Goal: Communication & Community: Answer question/provide support

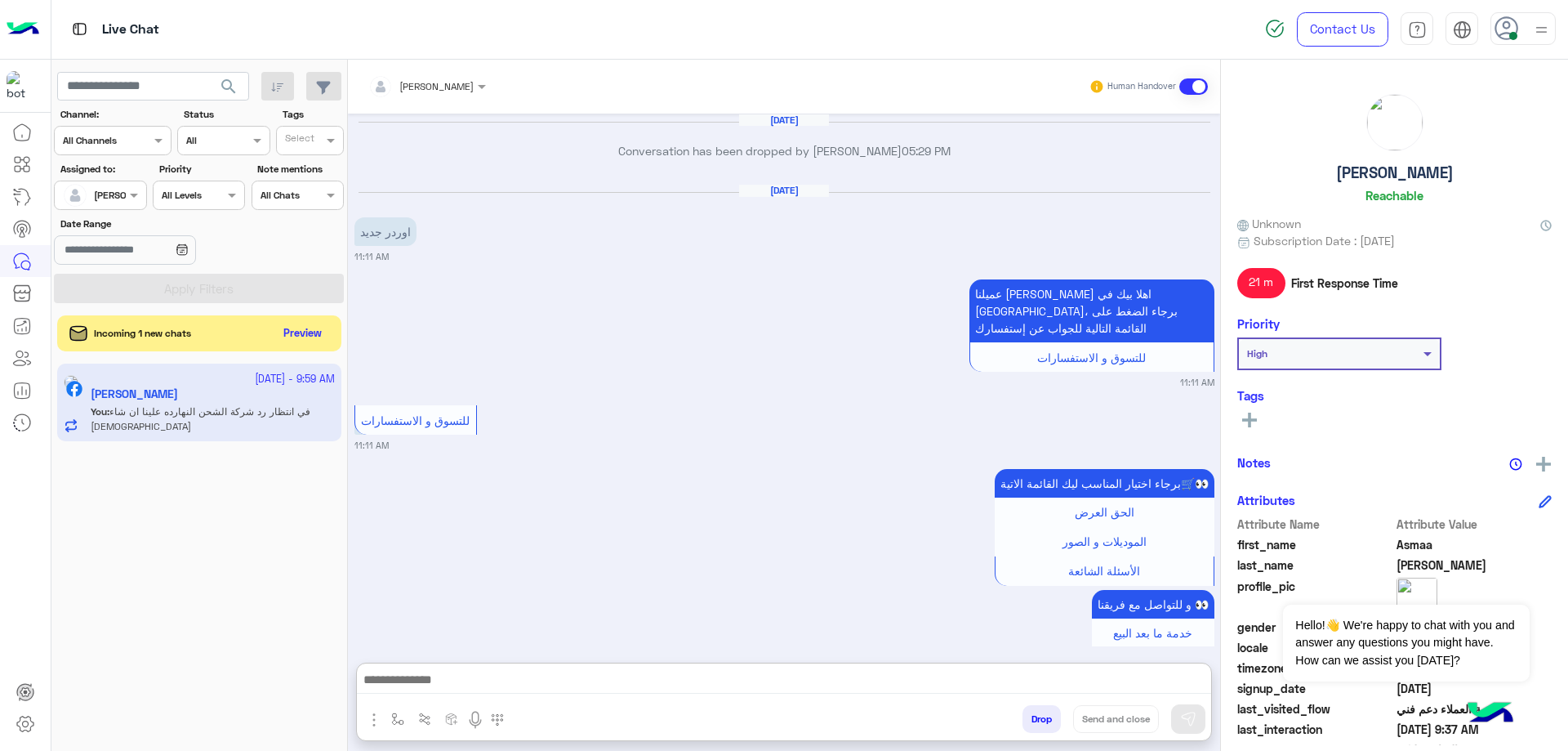
scroll to position [42038, 0]
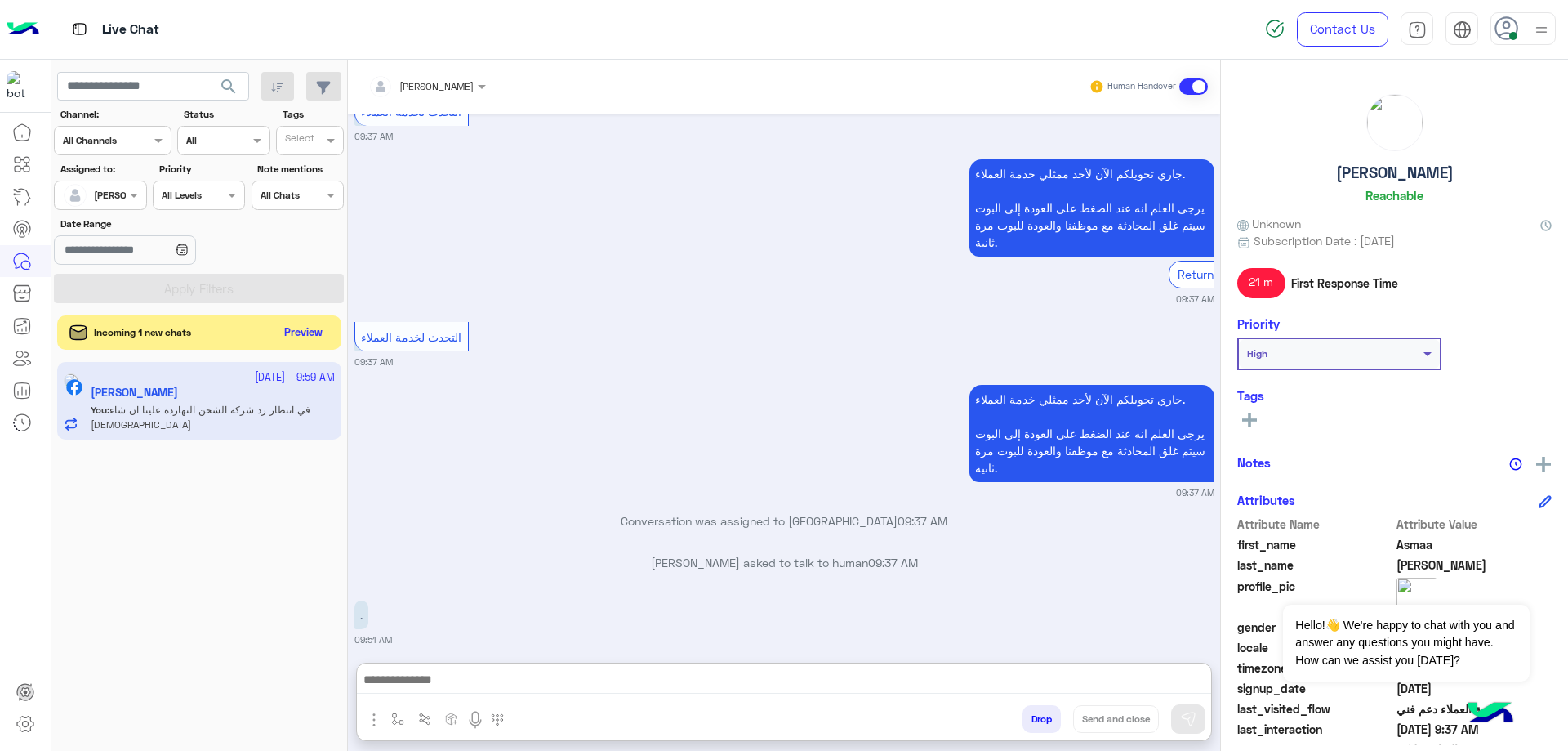
click at [290, 335] on button "Preview" at bounding box center [303, 332] width 50 height 22
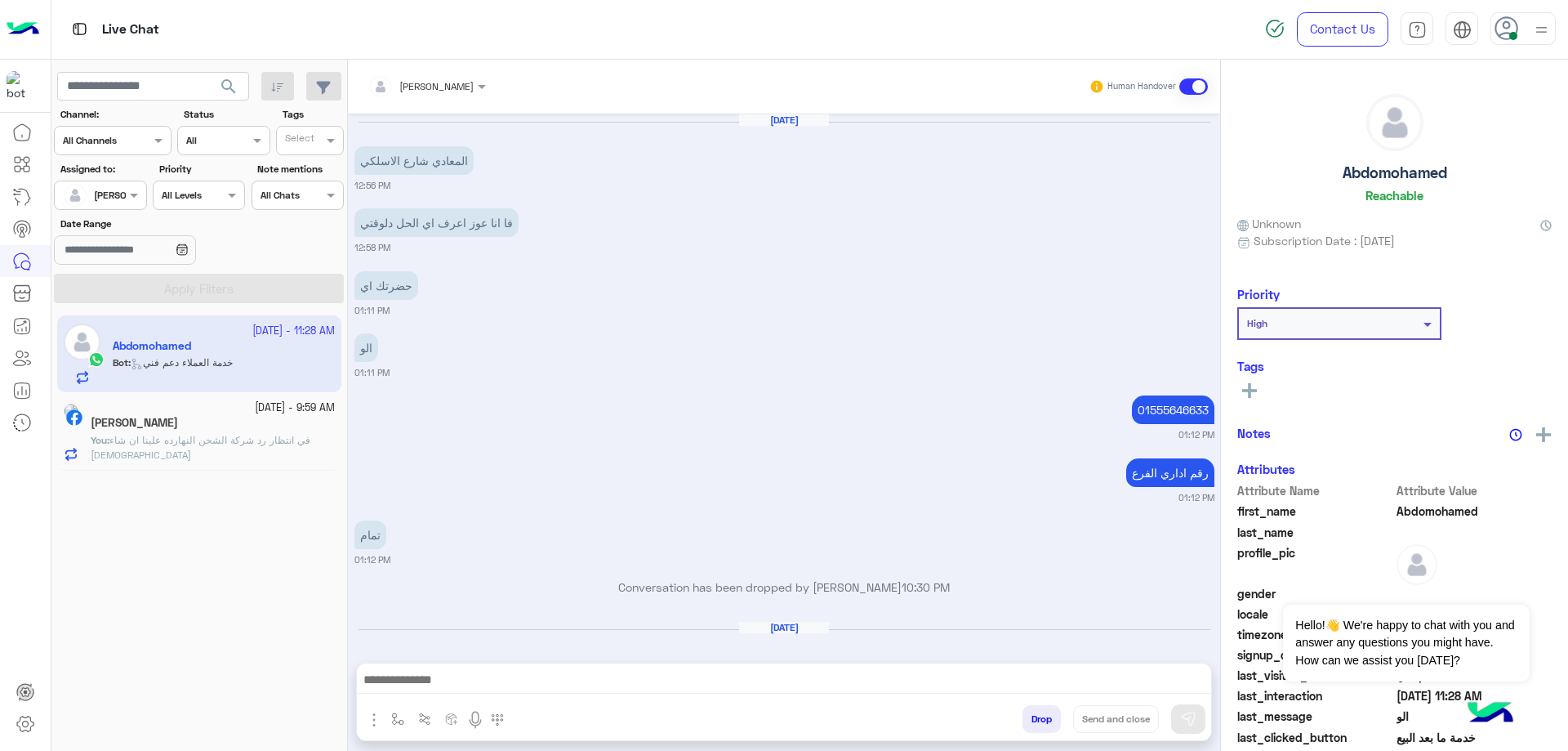
scroll to position [1268, 0]
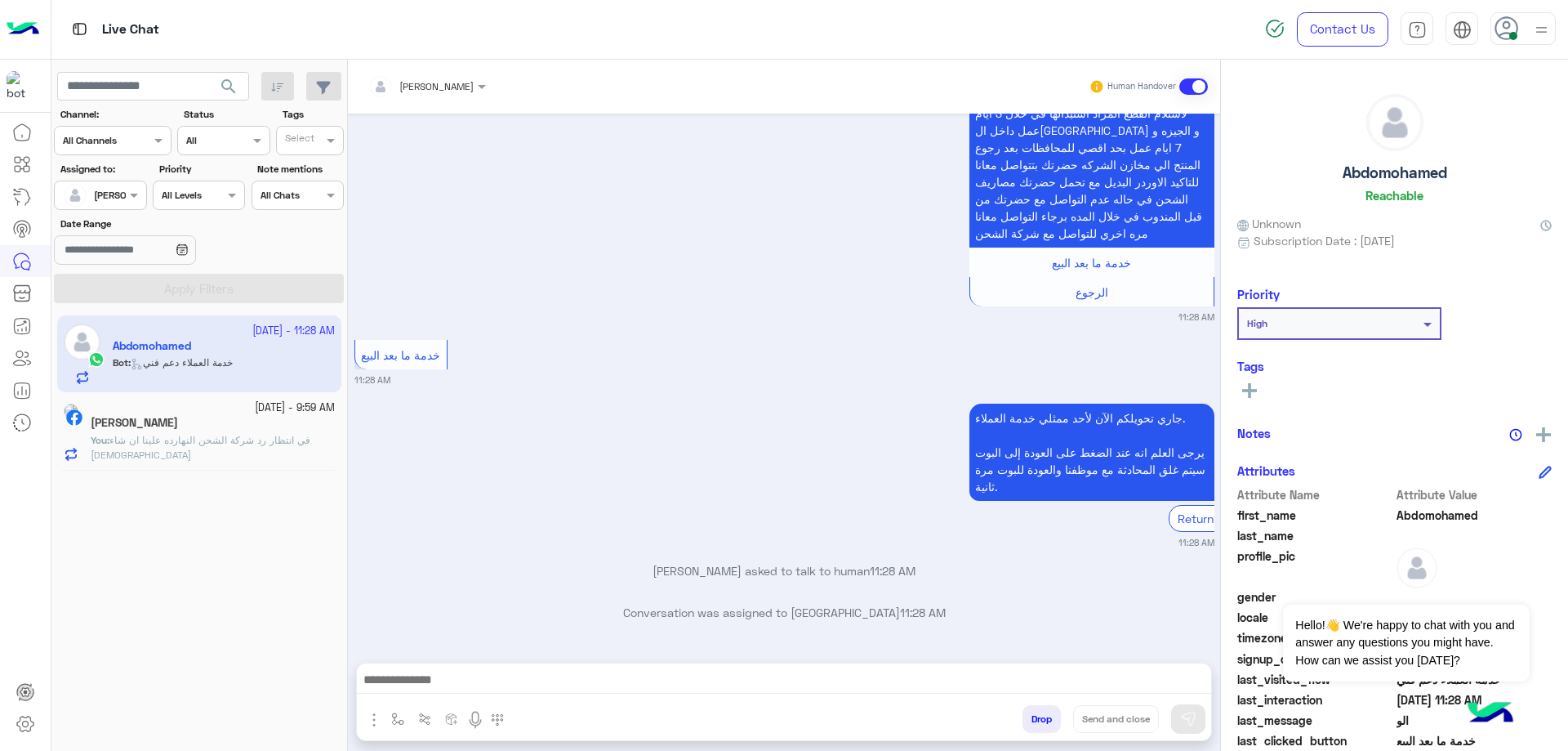
click at [309, 461] on div "[DATE] - 9:59 AM Asmaa Anas You : في انتظار رد شركة الشحن النهارده علينا ان شاء…" at bounding box center [200, 431] width 284 height 78
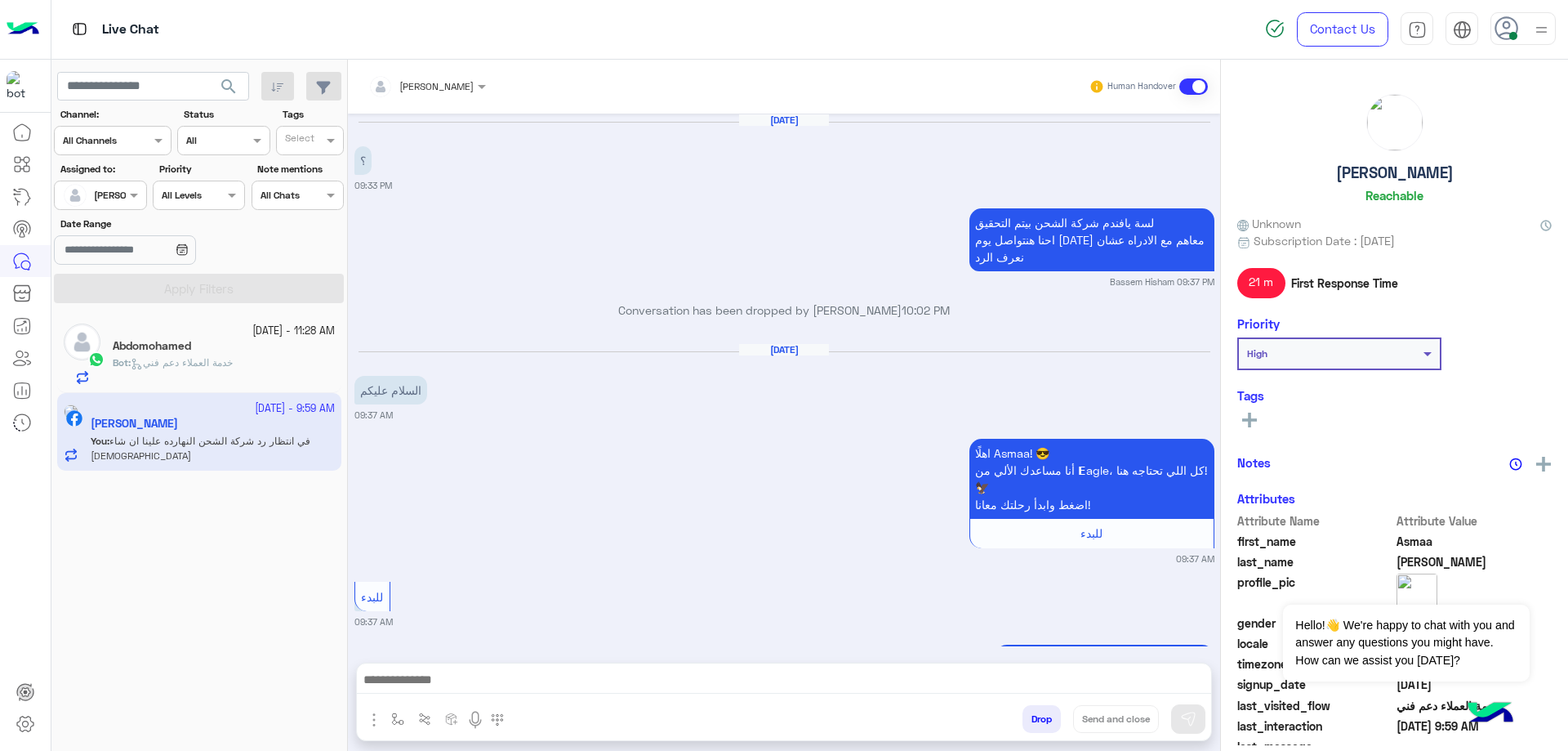
scroll to position [1623, 0]
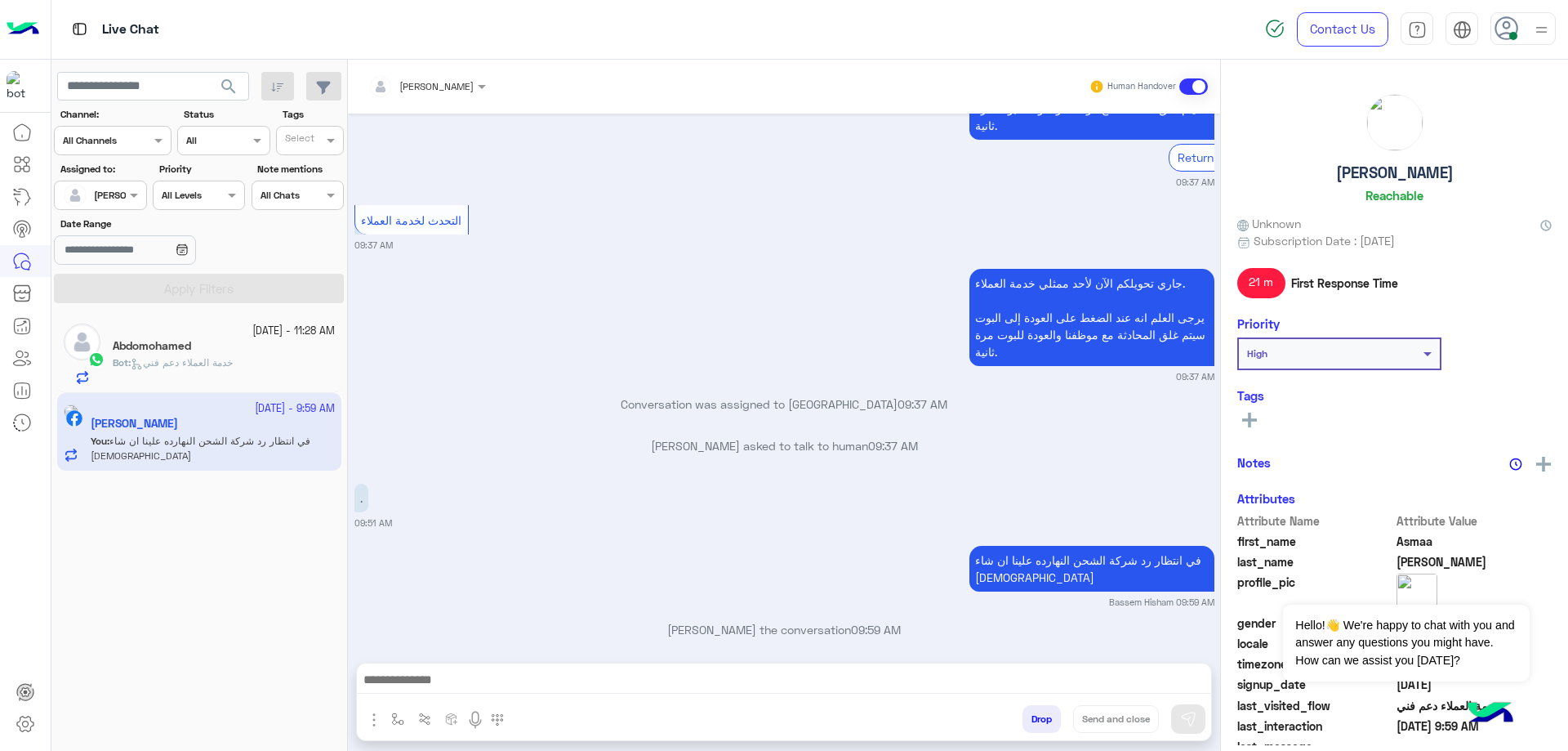
click at [276, 353] on div "Abdomohamed" at bounding box center [224, 347] width 223 height 17
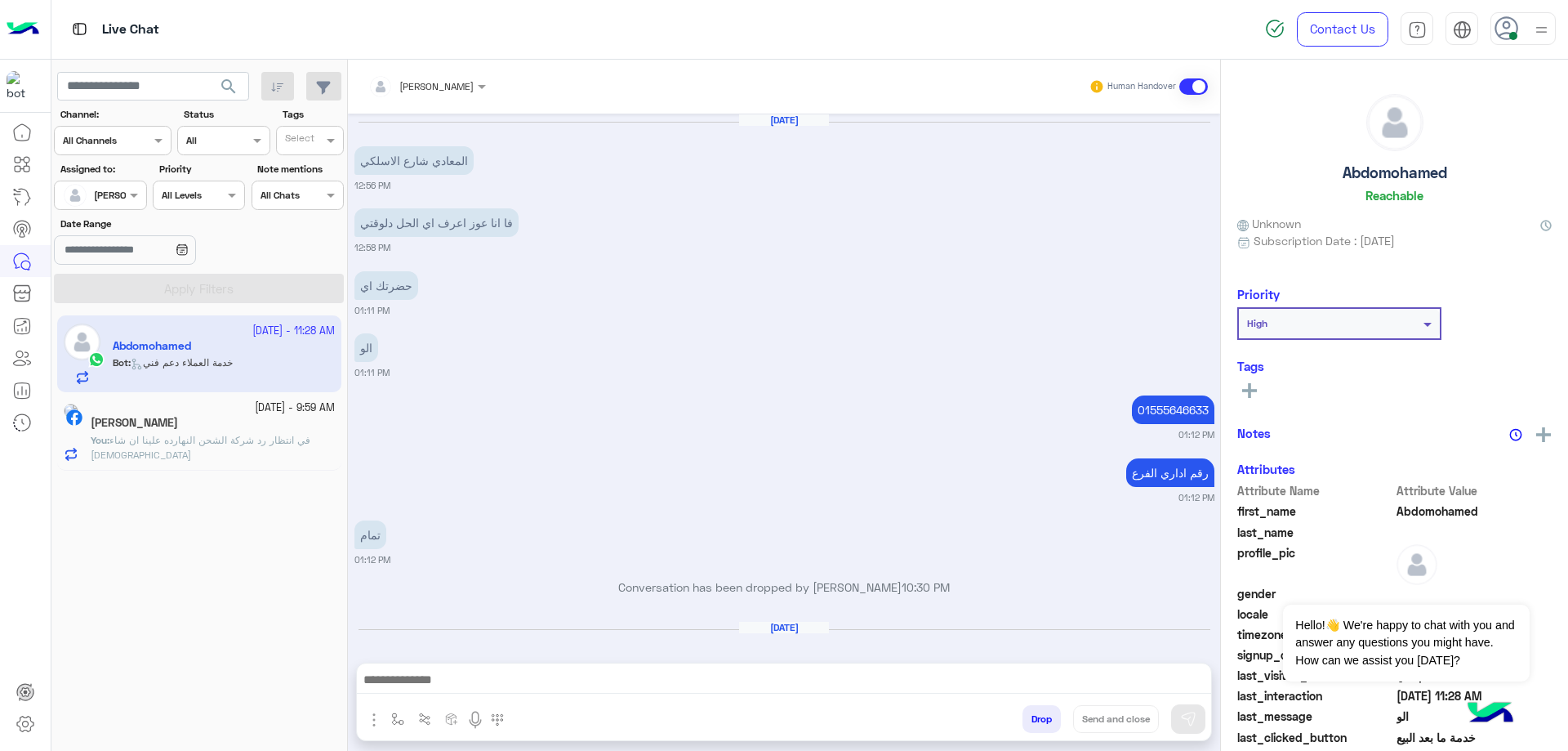
scroll to position [1268, 0]
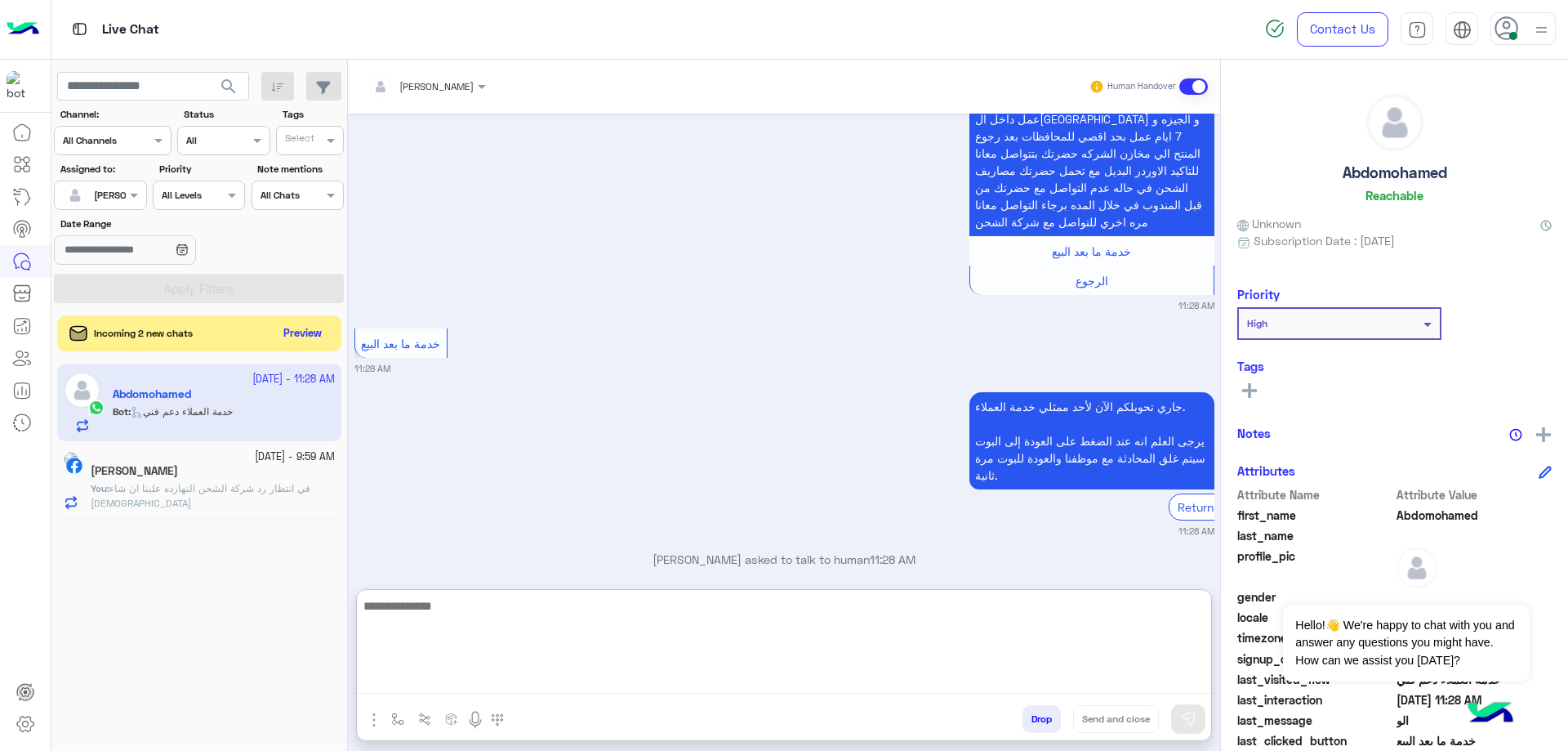
click at [495, 679] on textarea at bounding box center [784, 644] width 854 height 98
type textarea "**********"
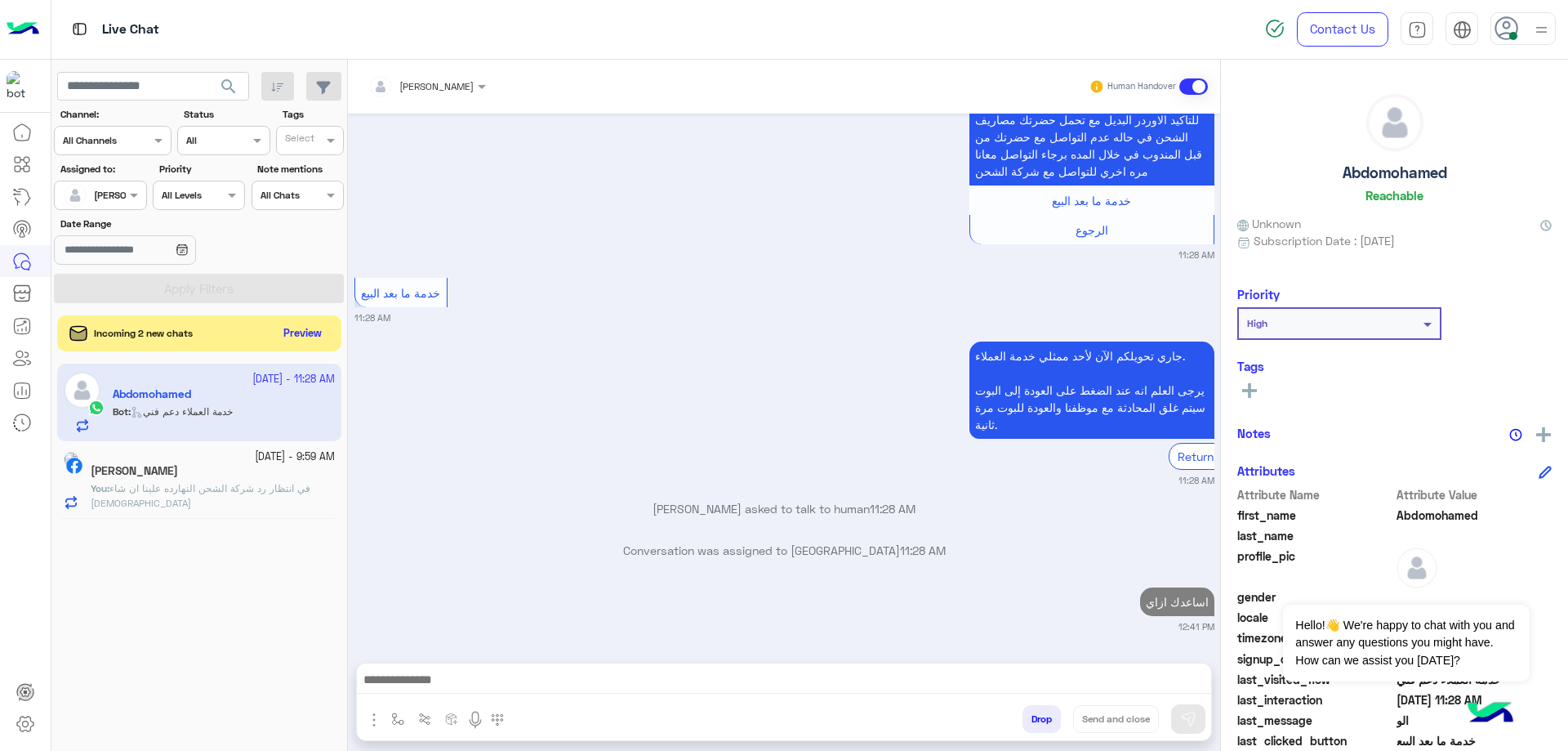
click at [331, 327] on div "Incoming 2 new chats Preview" at bounding box center [200, 333] width 284 height 36
click at [320, 336] on button "Preview" at bounding box center [303, 332] width 50 height 22
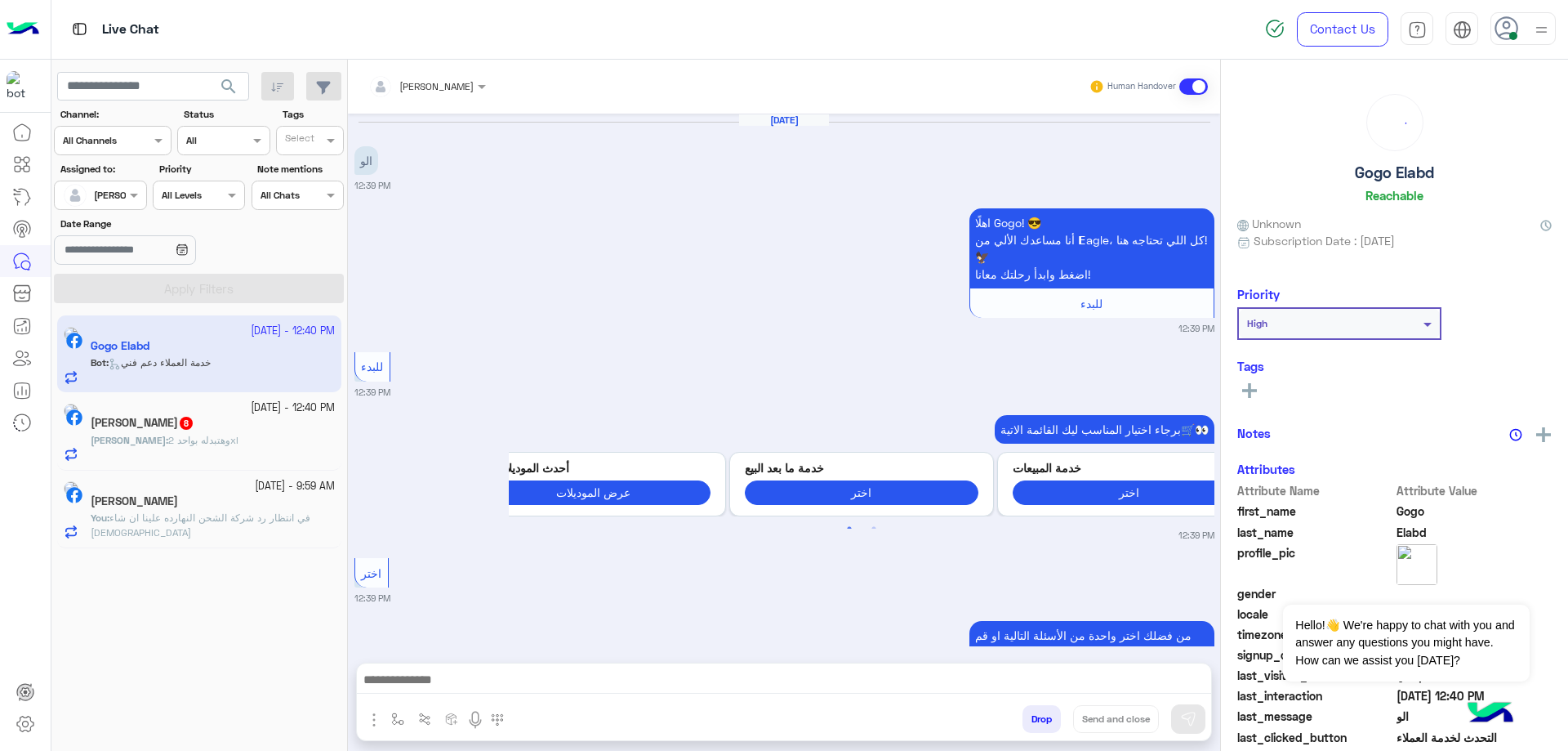
scroll to position [1811, 0]
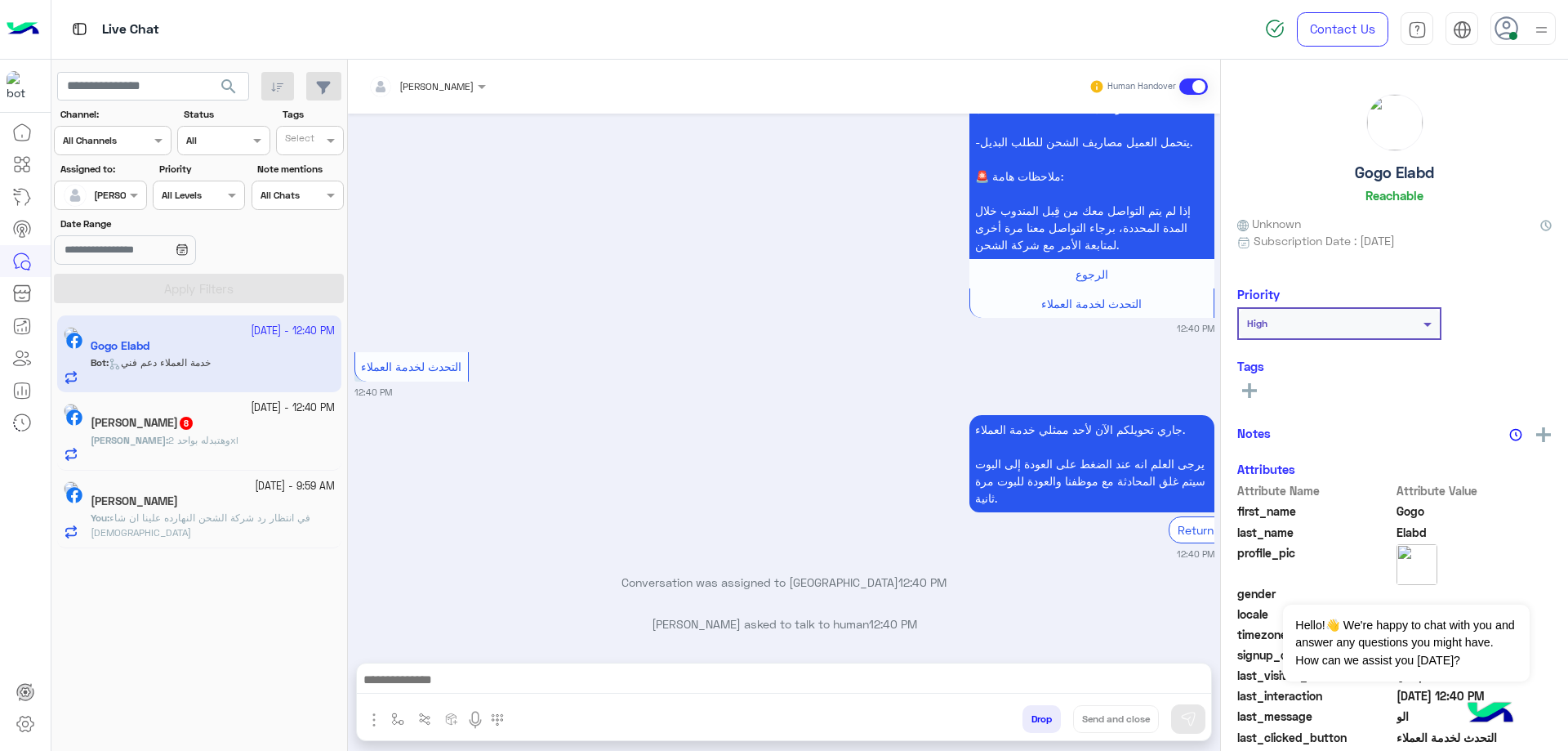
click at [250, 419] on div "[PERSON_NAME] 8" at bounding box center [213, 424] width 244 height 17
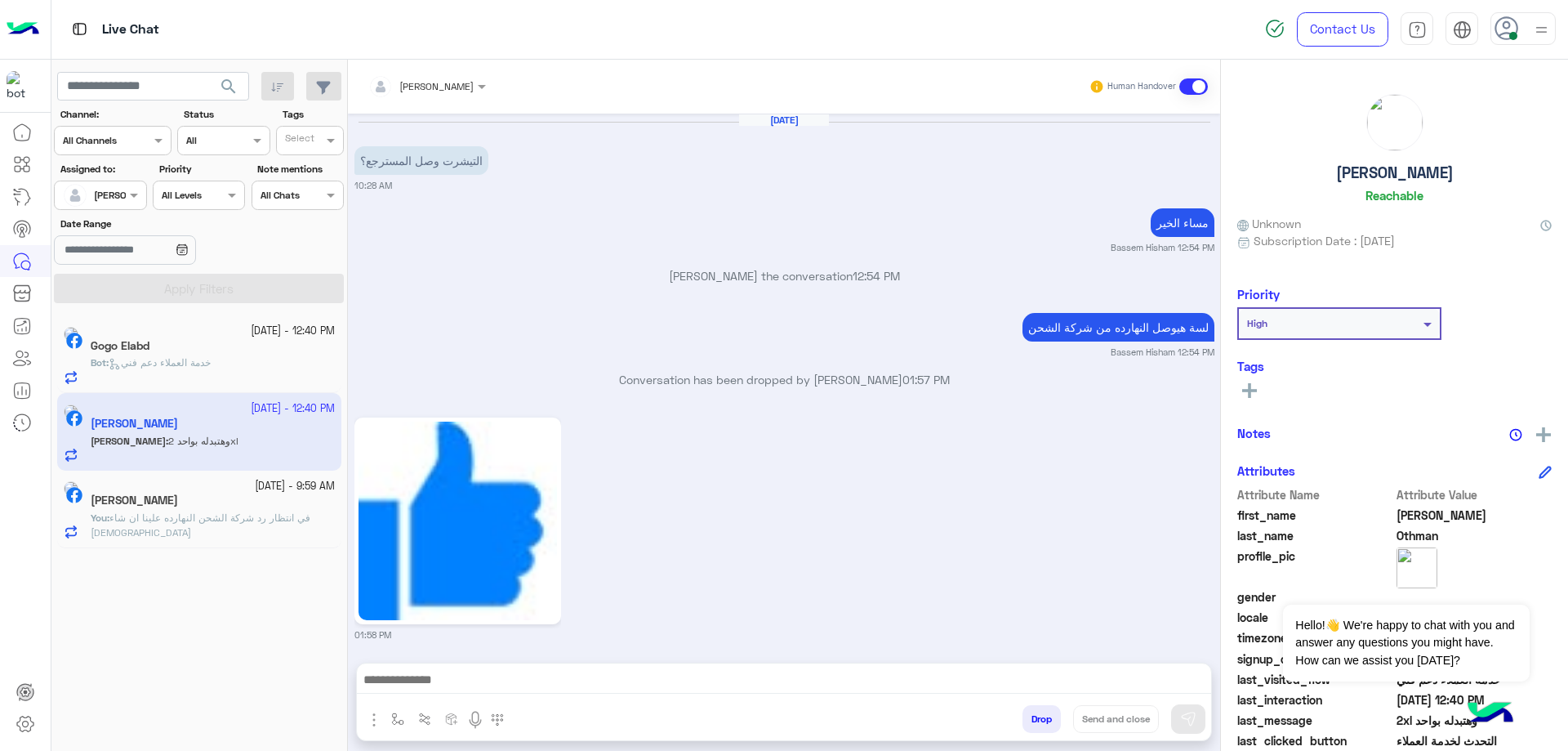
scroll to position [1646, 0]
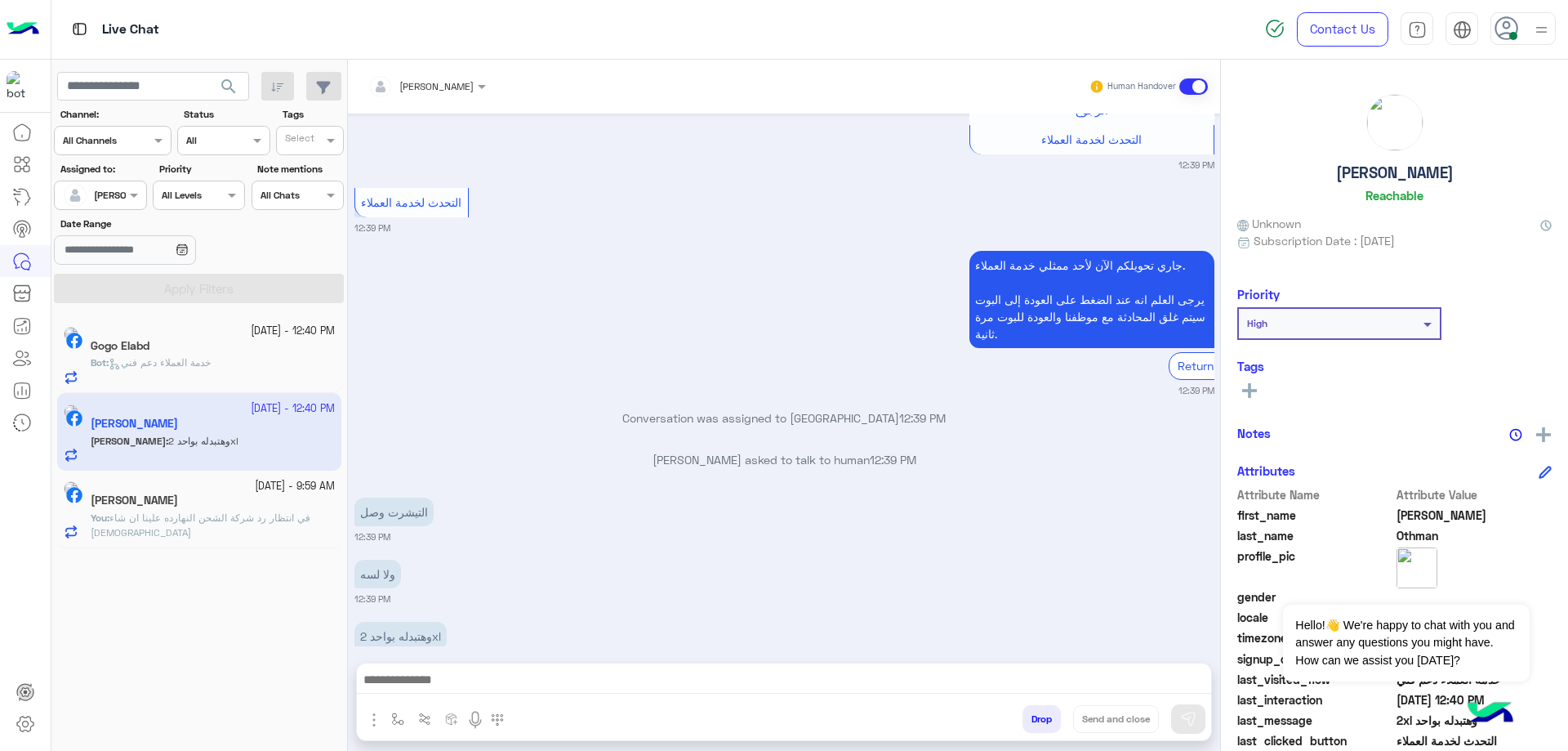
click at [248, 371] on div "Bot : خدمة العملاء دعم فني" at bounding box center [213, 369] width 244 height 28
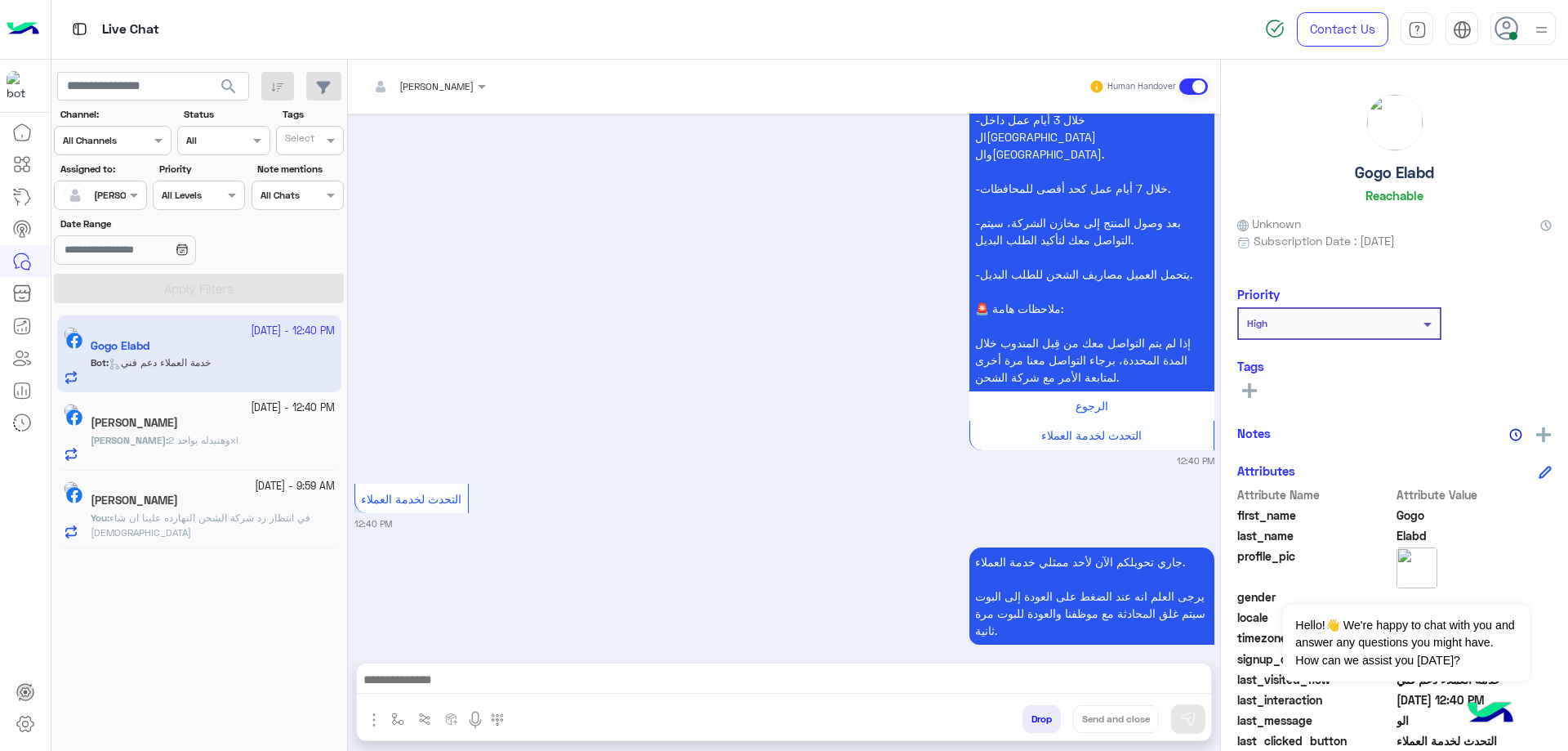
scroll to position [3906, 0]
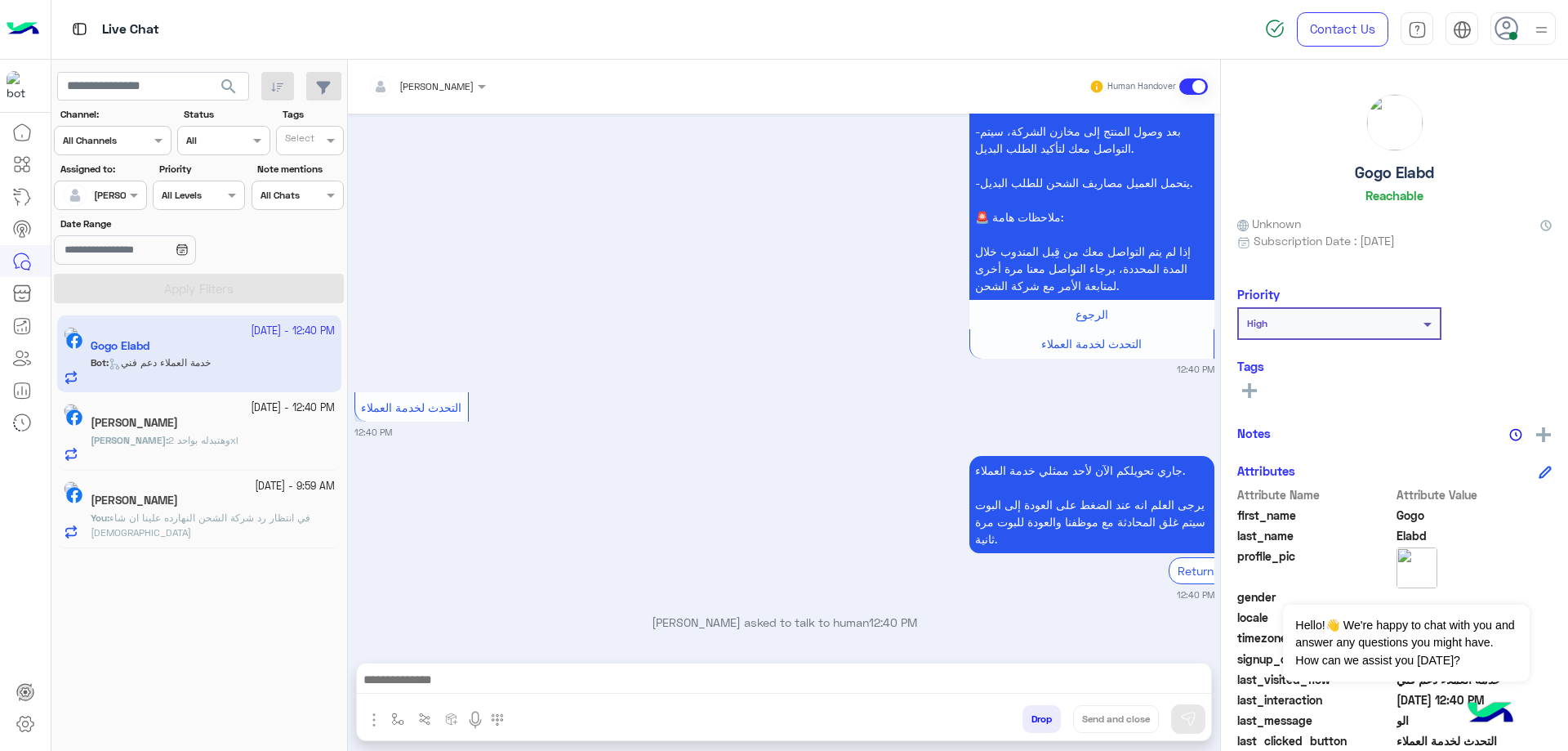
click at [1037, 722] on button "Drop" at bounding box center [1042, 718] width 38 height 27
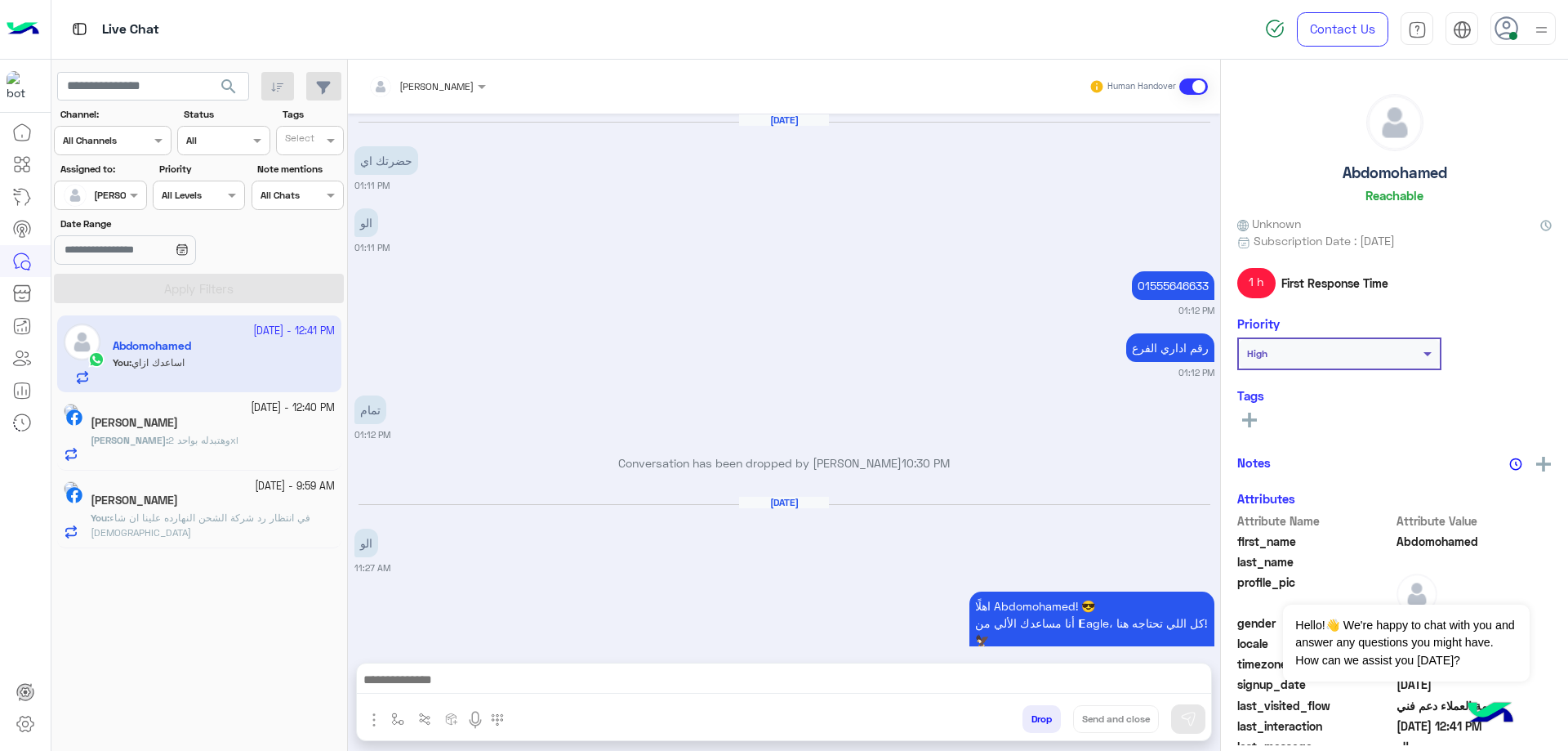
scroll to position [1248, 0]
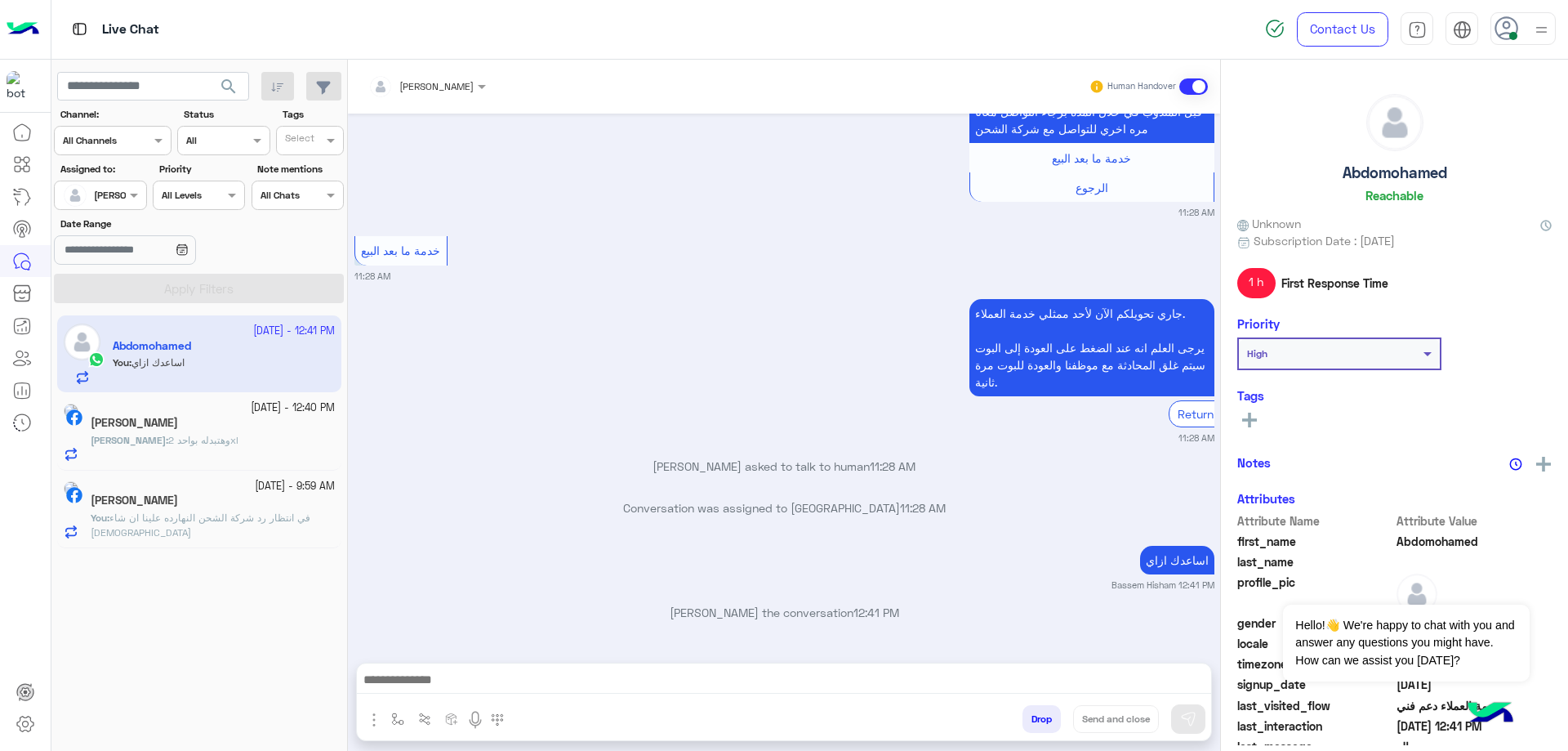
click at [289, 444] on div "[PERSON_NAME] : وهتبدله بواحد 2xl" at bounding box center [213, 447] width 244 height 28
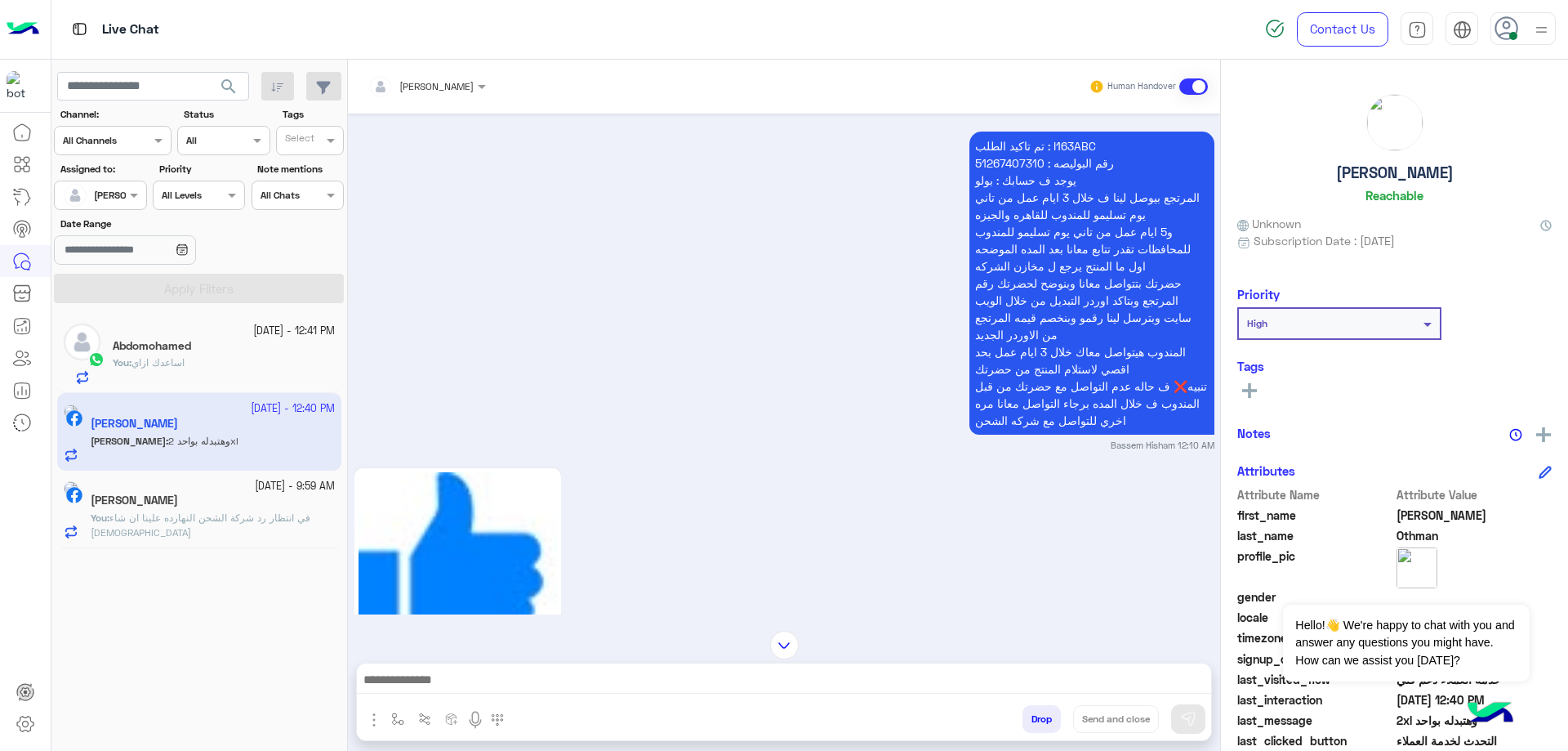
scroll to position [459, 0]
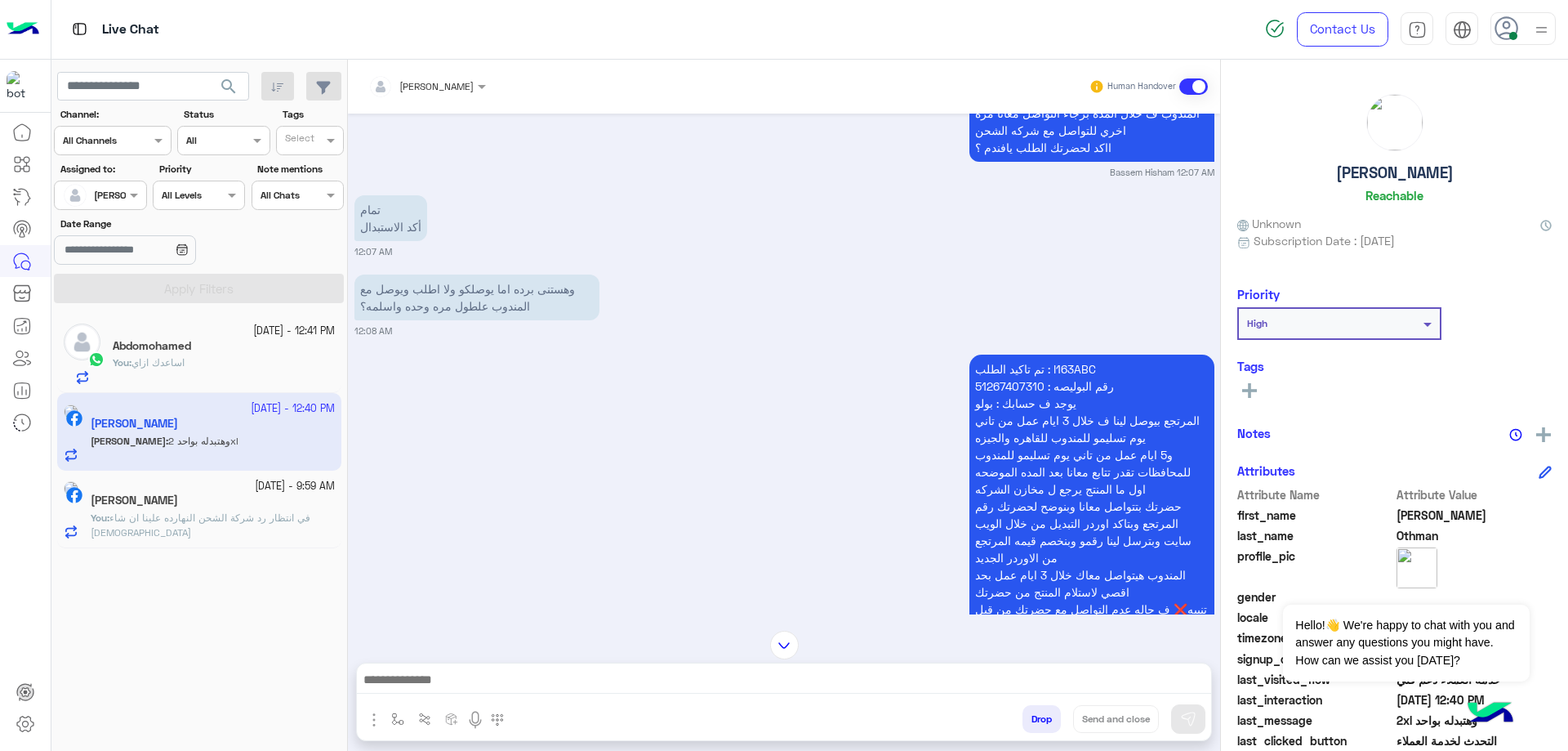
click at [1066, 354] on p "تم تاكيد الطلب : I163ABC رقم البوليصه : 51267407310 يوجد ف حسابك : بولو المرتجع…" at bounding box center [1092, 505] width 245 height 303
copy p "I163ABC"
click at [254, 369] on div "You : اساعدك ازاي" at bounding box center [224, 369] width 223 height 28
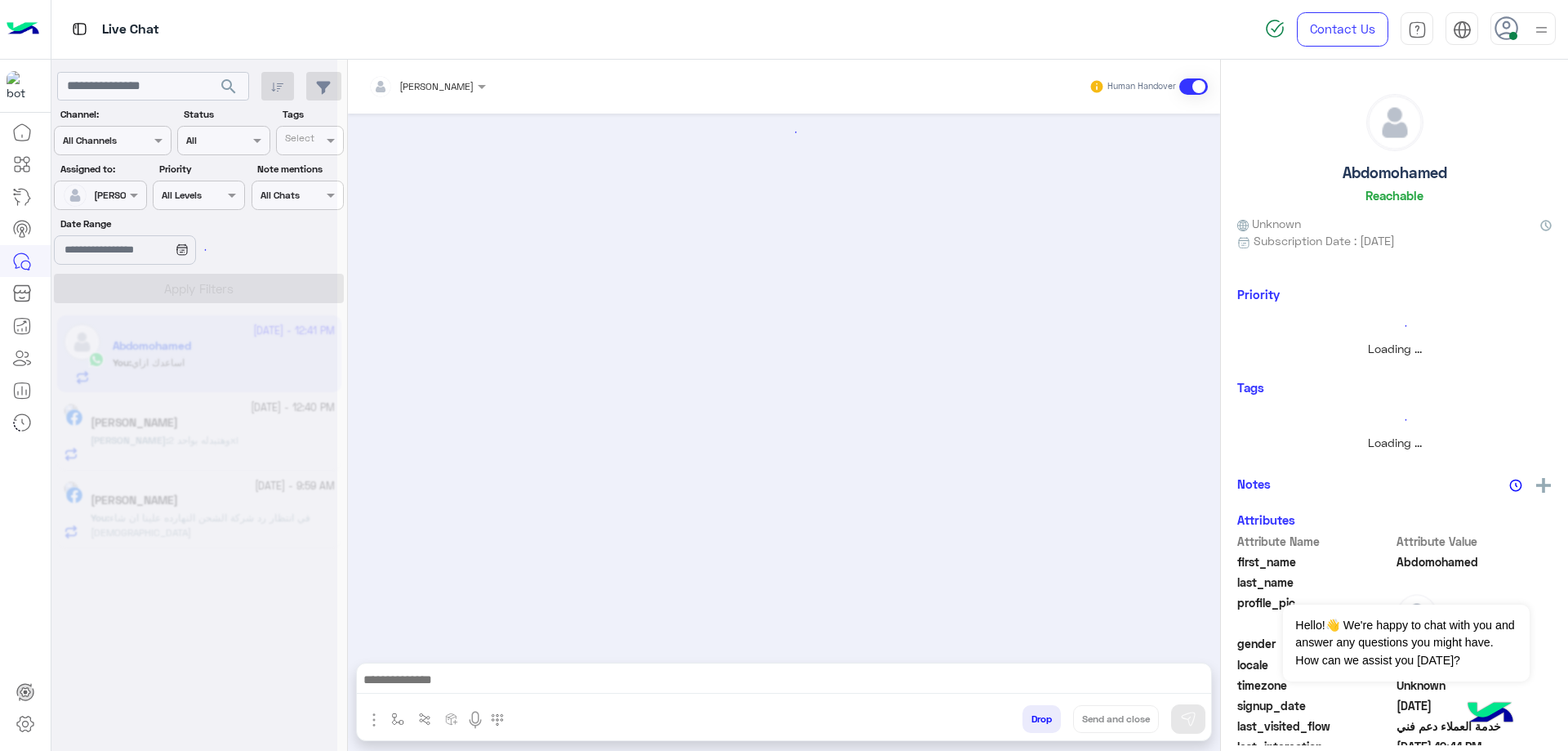
click at [248, 507] on div at bounding box center [194, 382] width 286 height 751
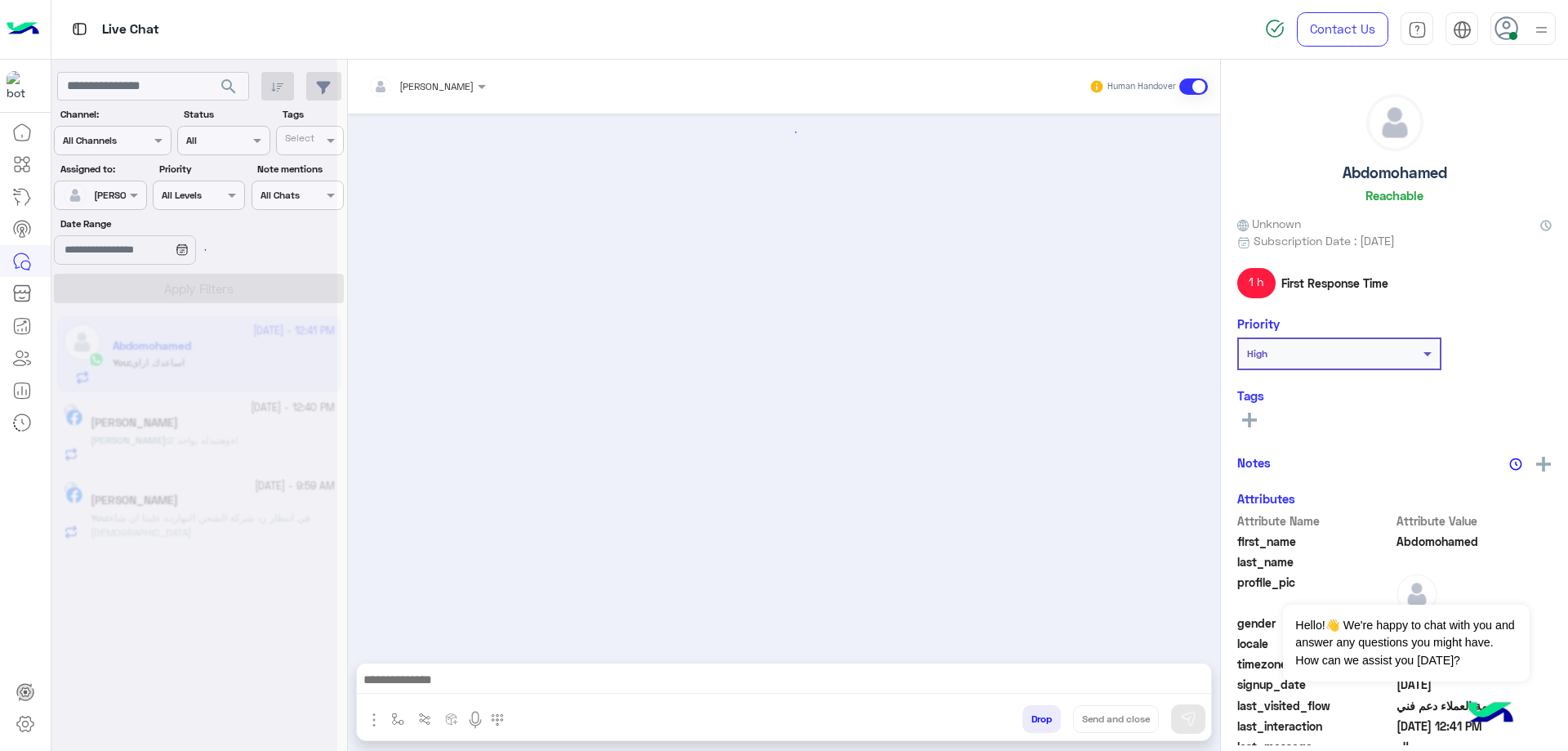
scroll to position [1248, 0]
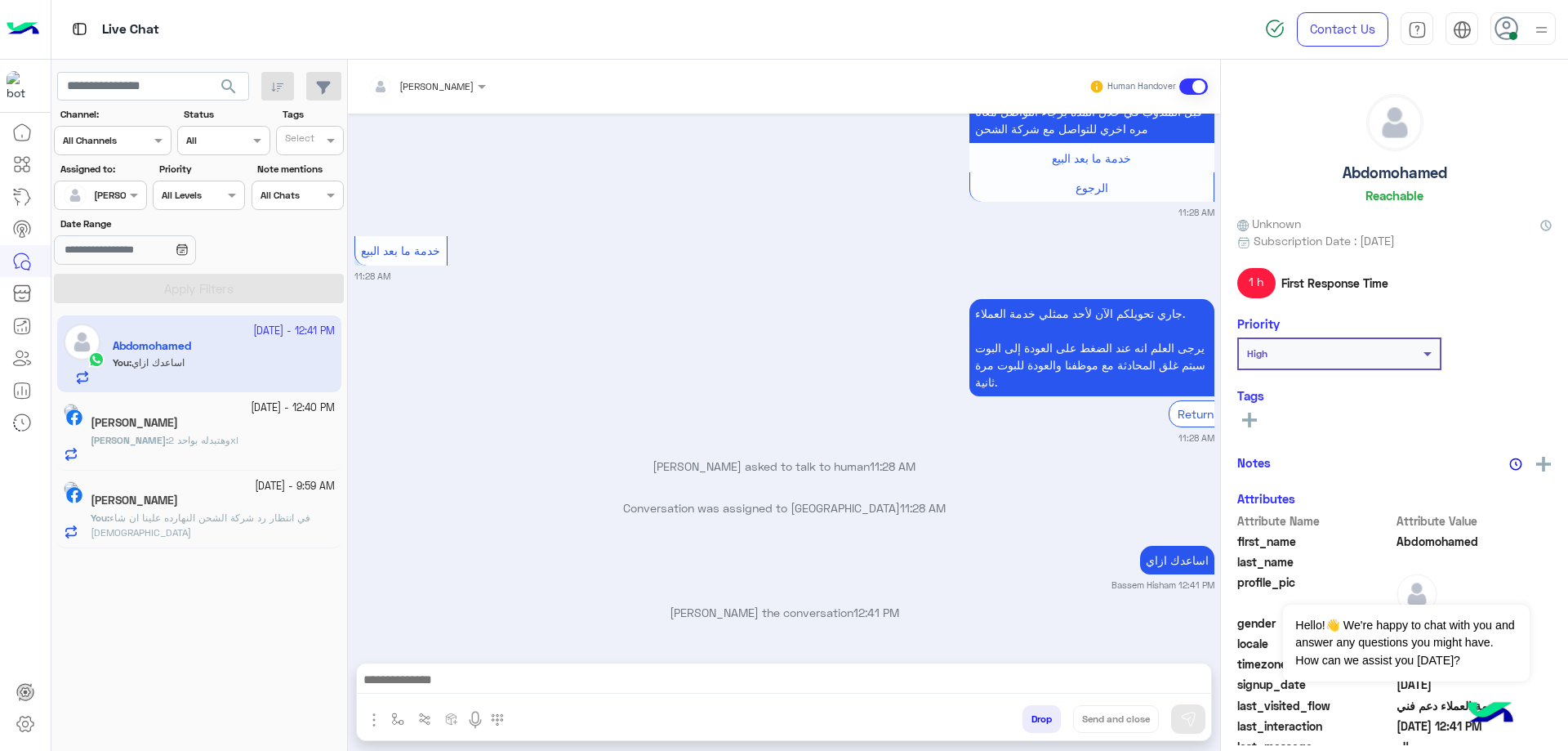
click at [260, 504] on div "[PERSON_NAME]" at bounding box center [213, 502] width 244 height 17
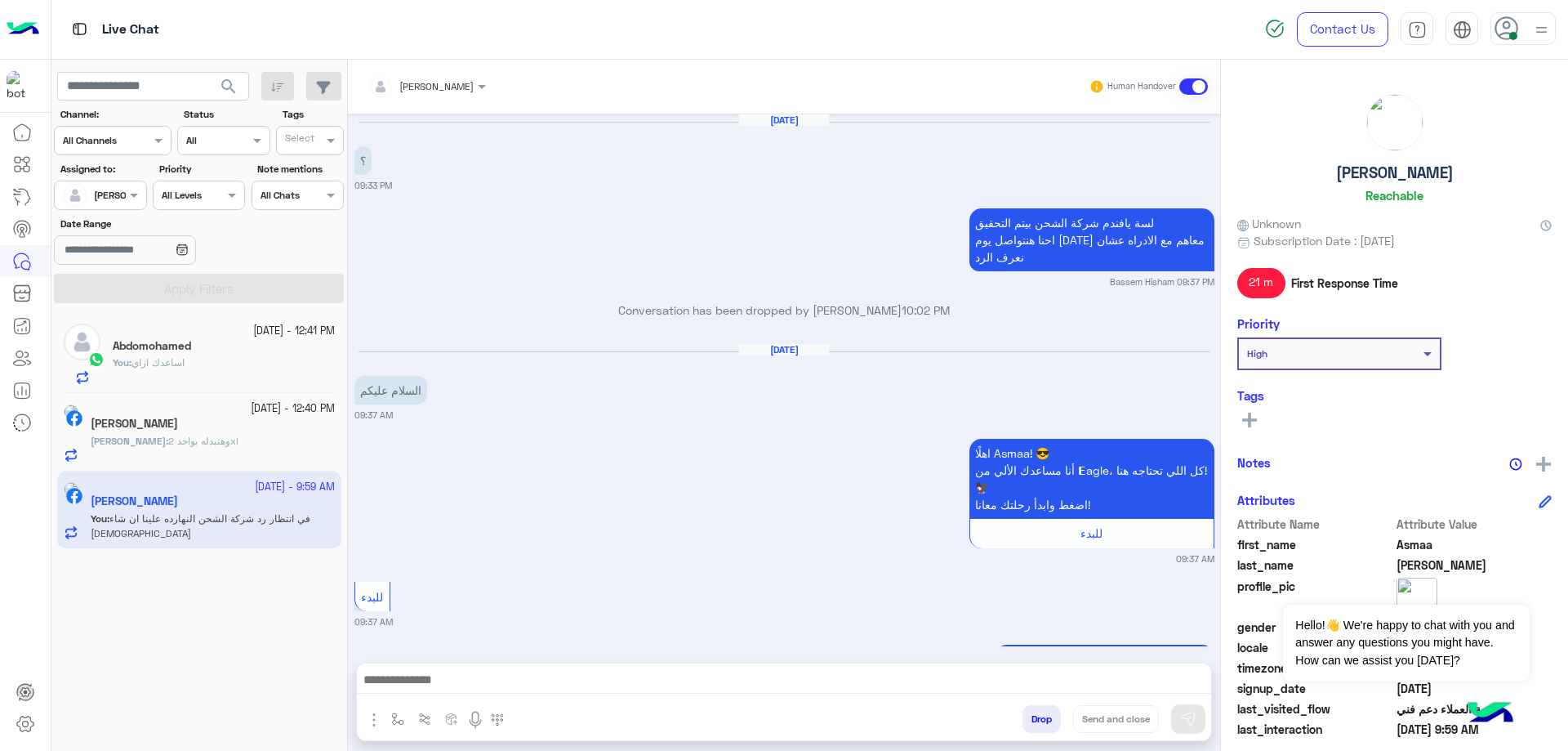
scroll to position [1623, 0]
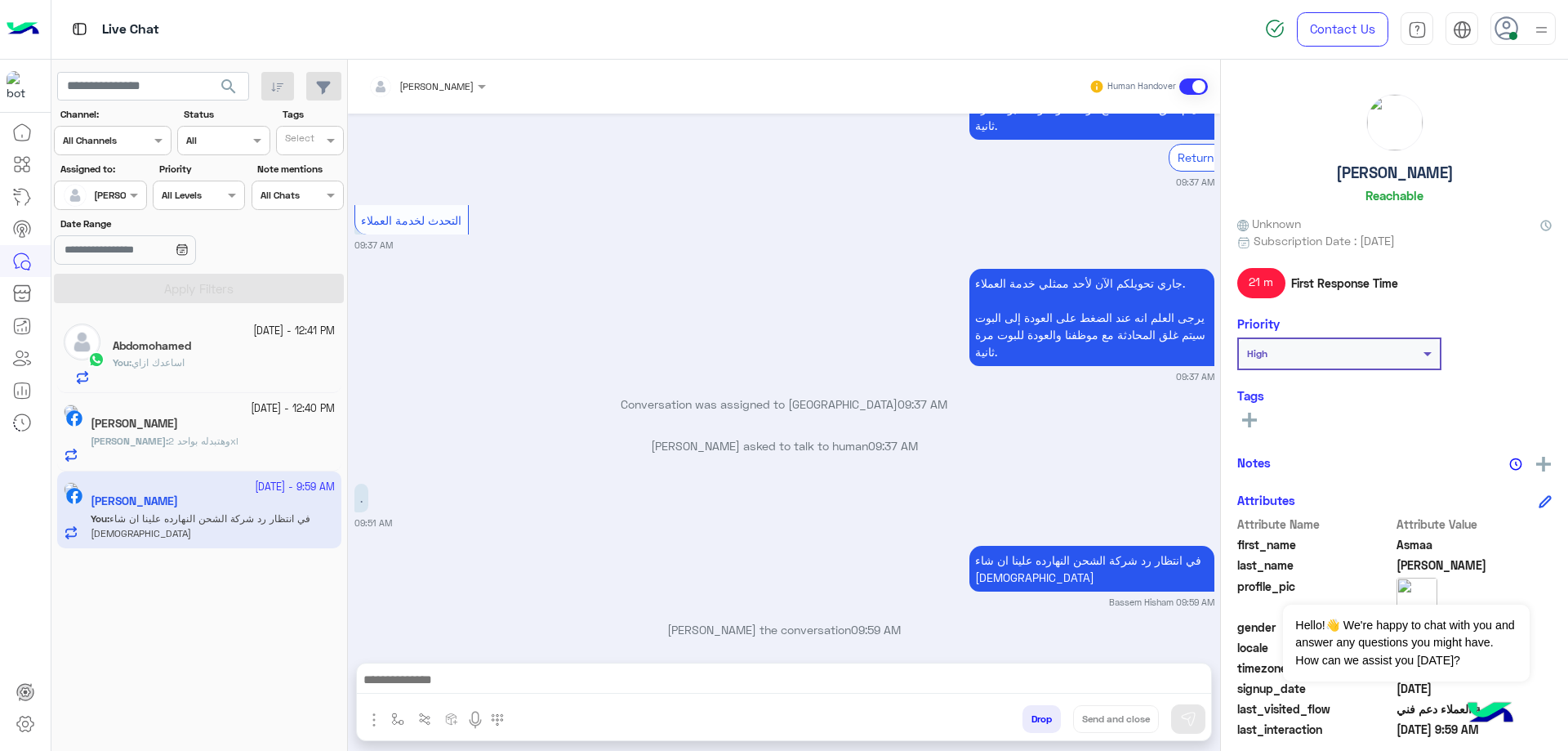
click at [1049, 706] on button "Drop" at bounding box center [1042, 718] width 38 height 27
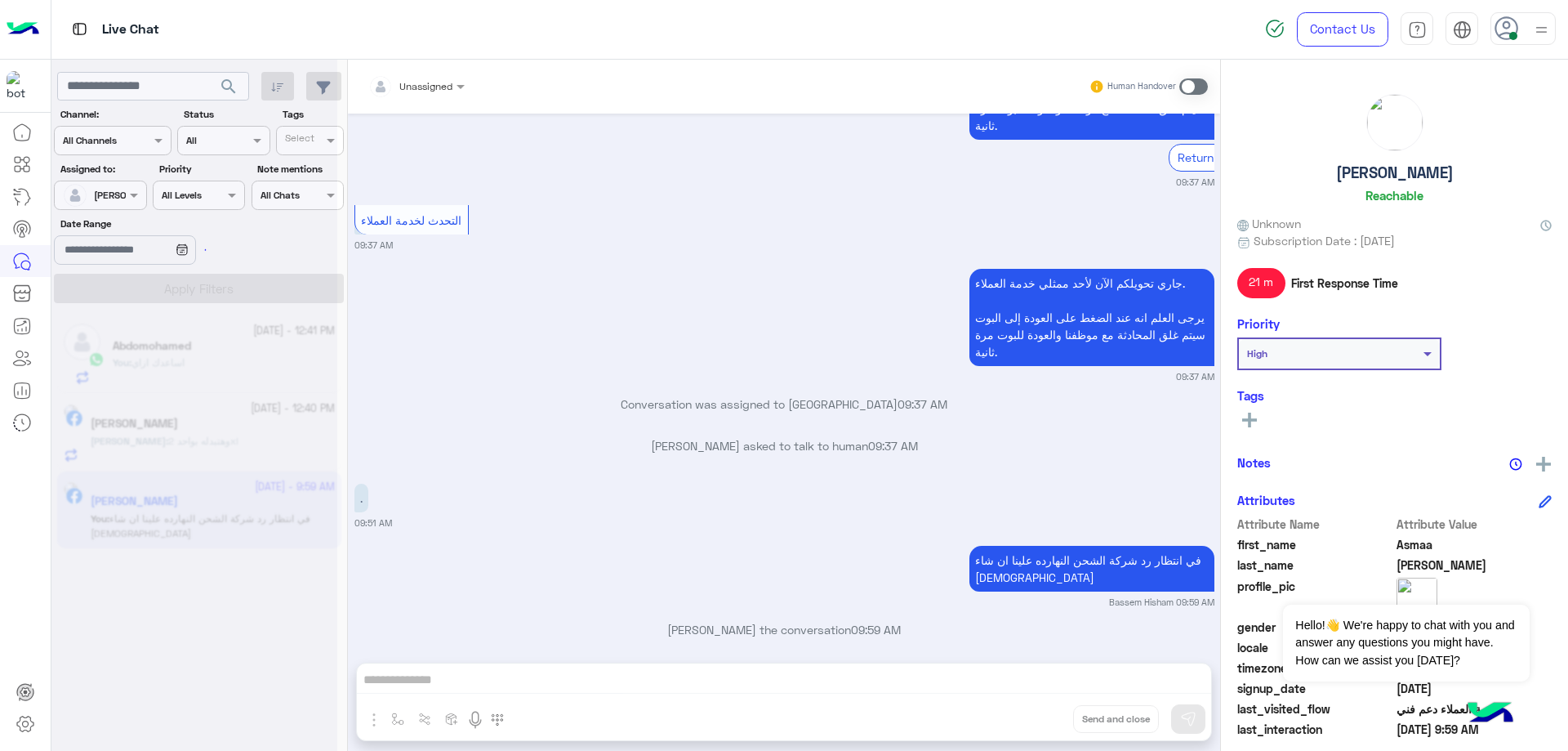
scroll to position [1665, 0]
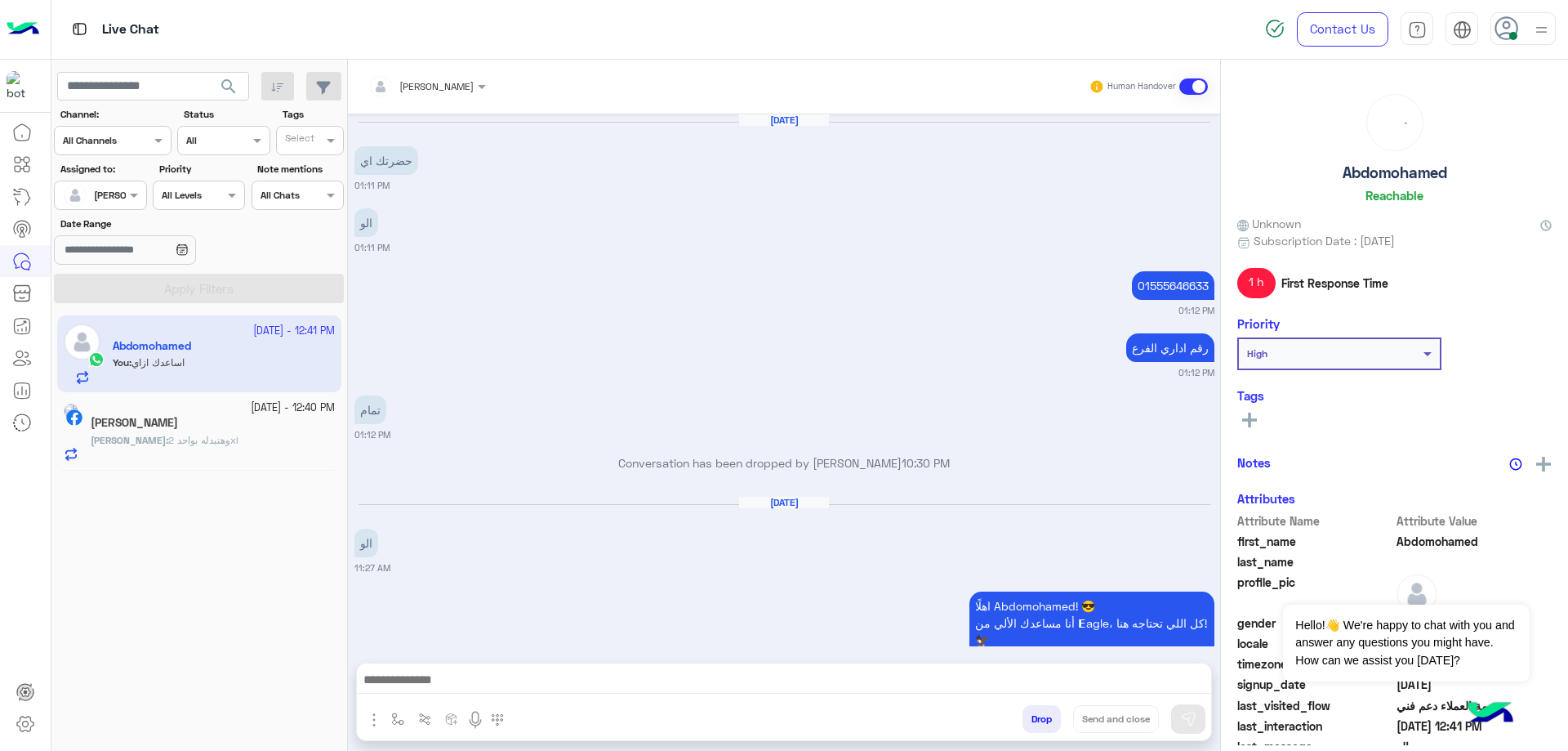
scroll to position [1248, 0]
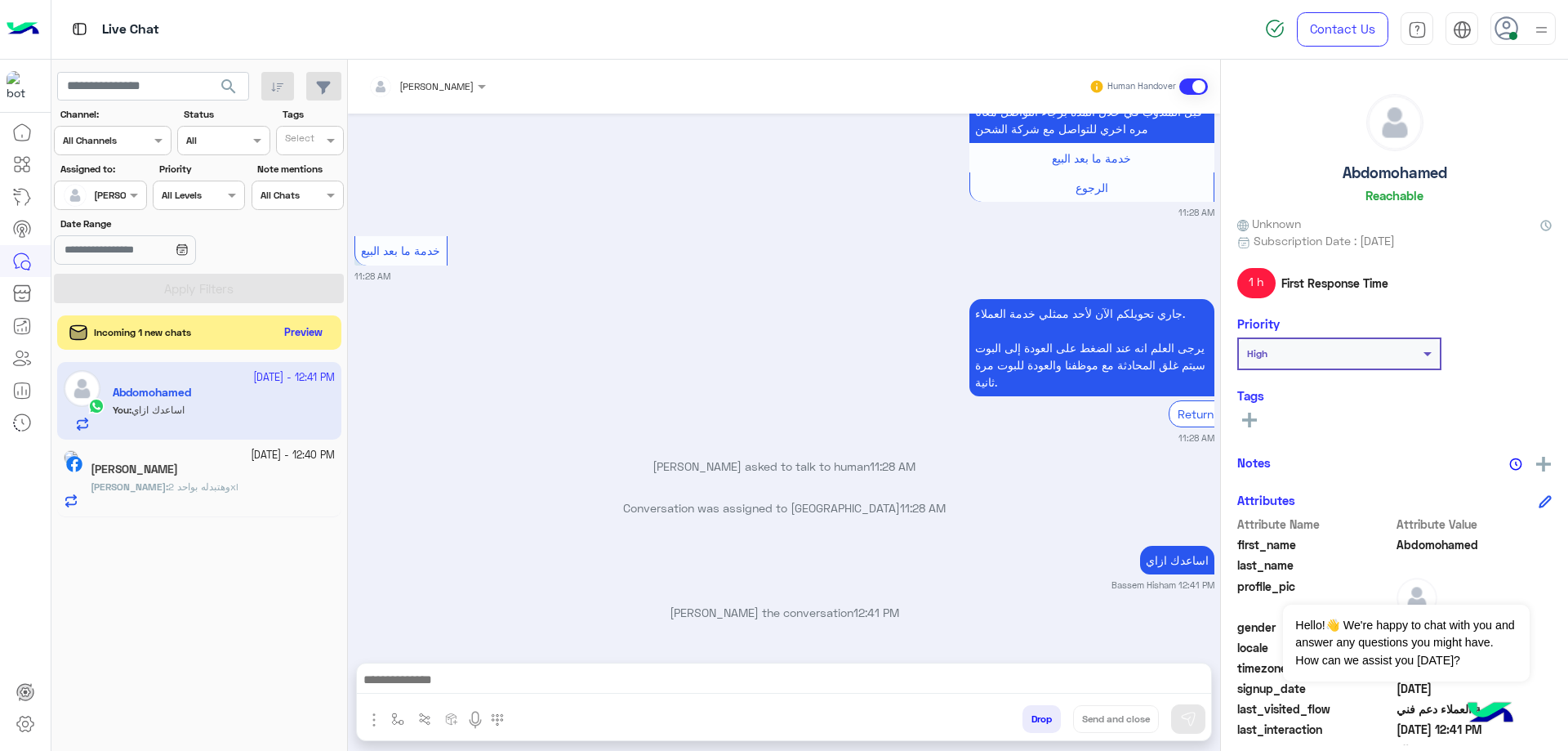
click at [299, 331] on button "Preview" at bounding box center [303, 332] width 50 height 22
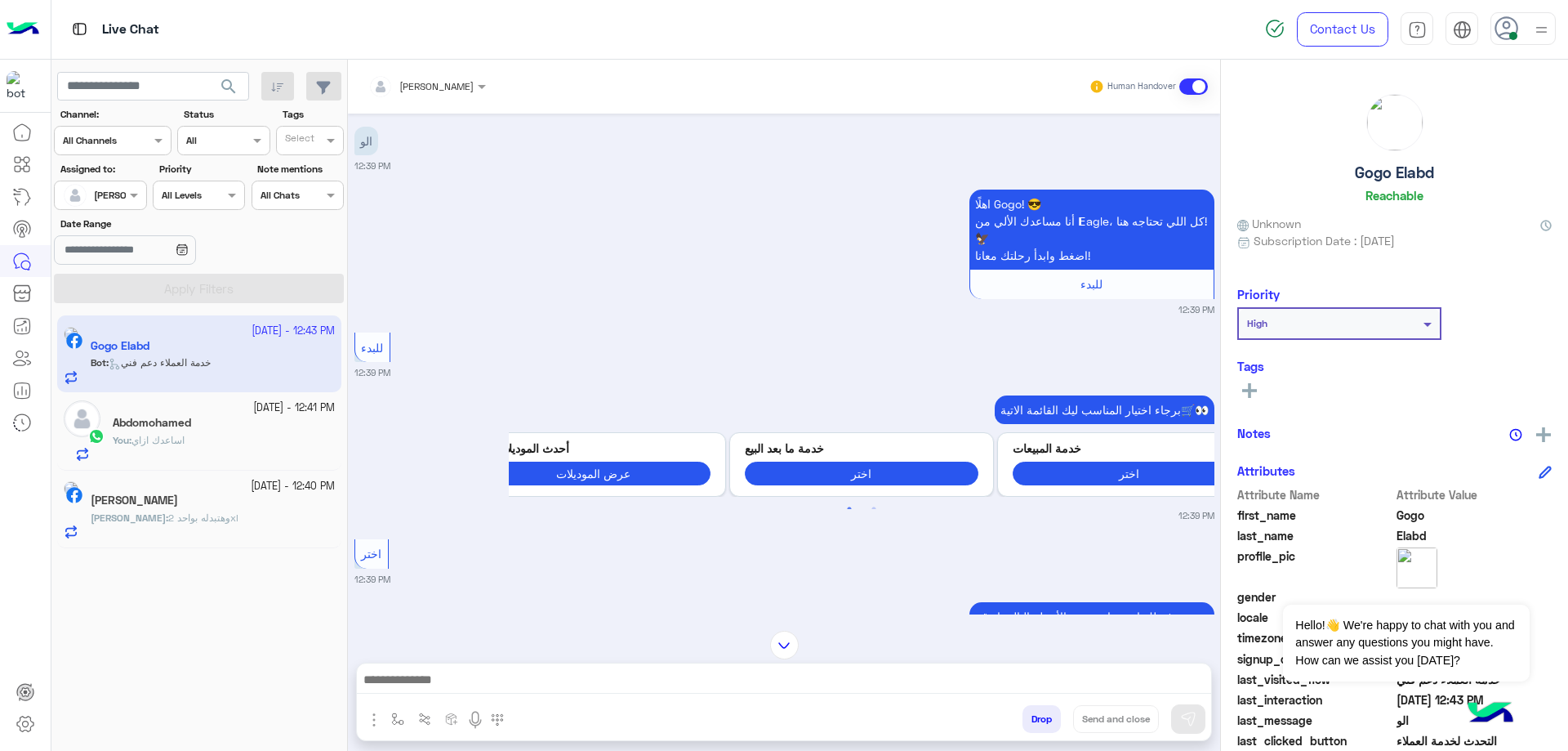
scroll to position [766, 0]
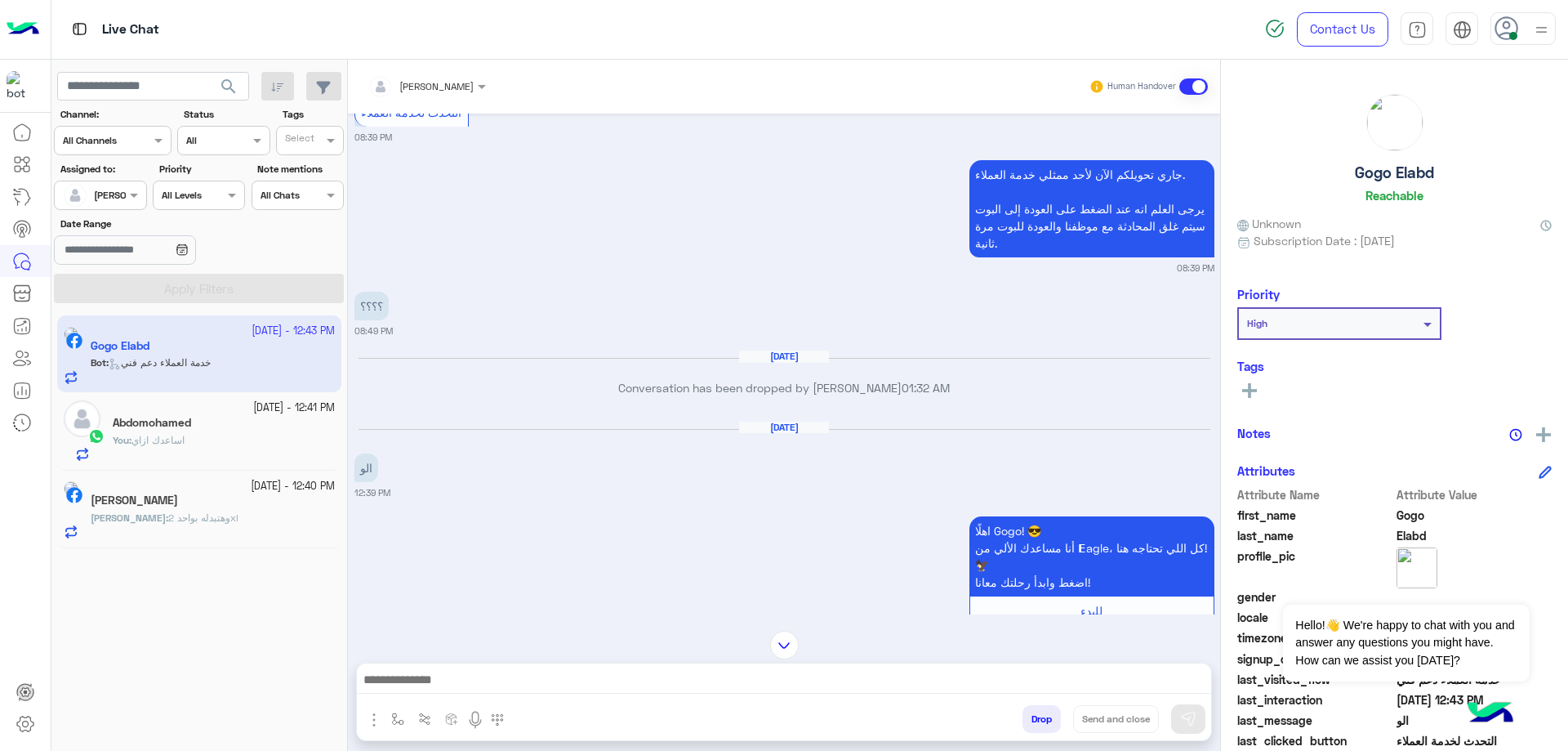
click at [251, 445] on div "You : اساعدك ازاي" at bounding box center [224, 447] width 223 height 28
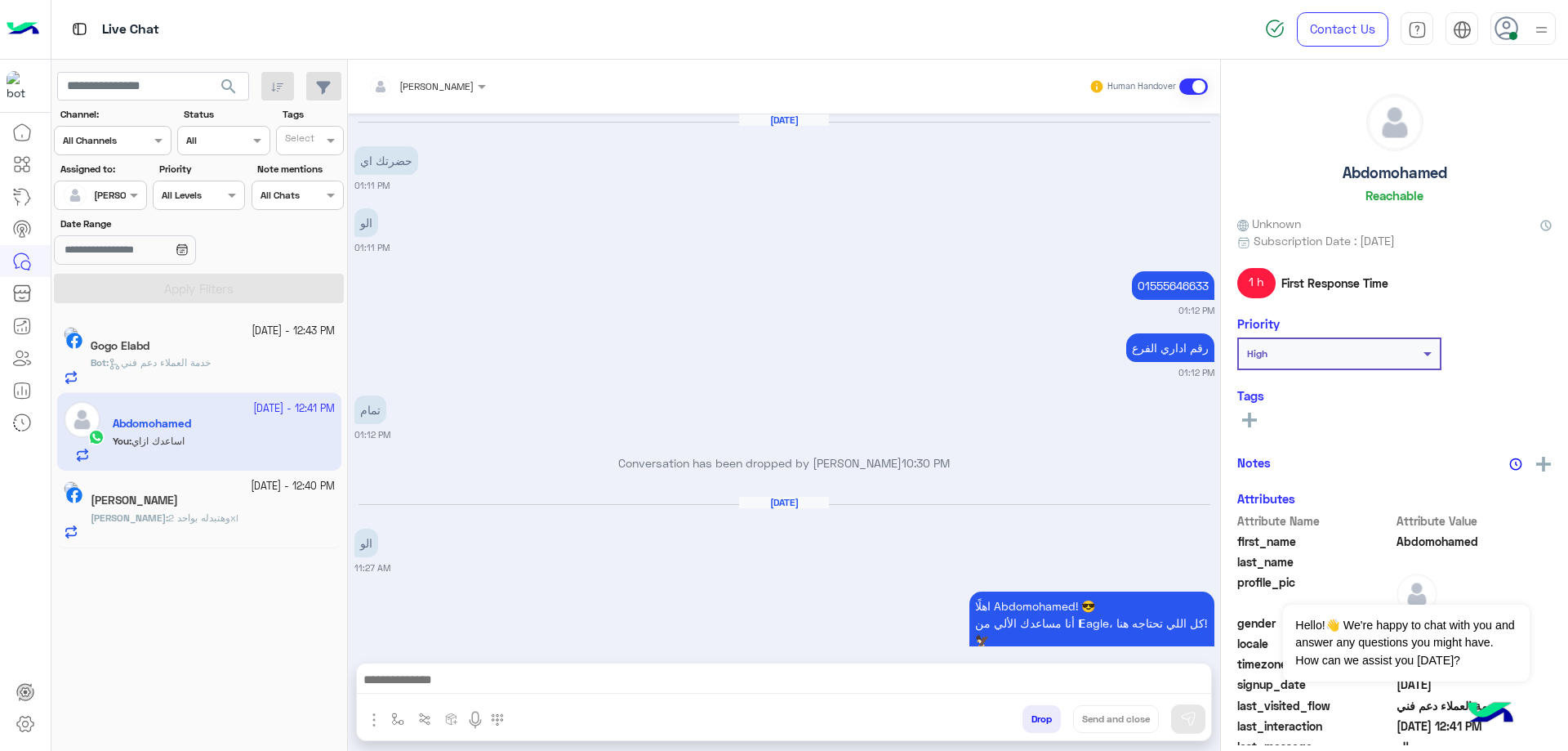
scroll to position [1248, 0]
